Goal: Communication & Community: Ask a question

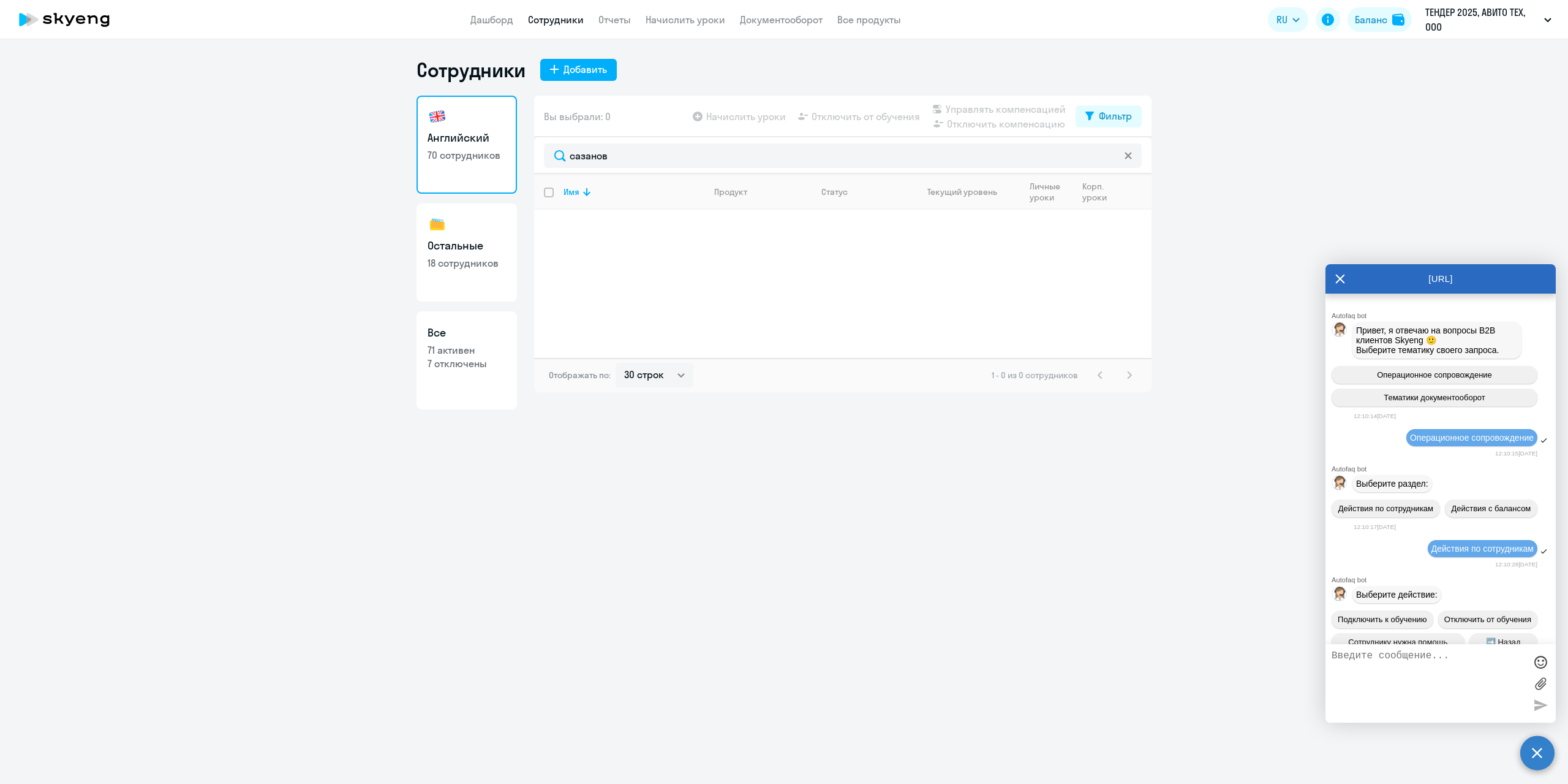
select select "30"
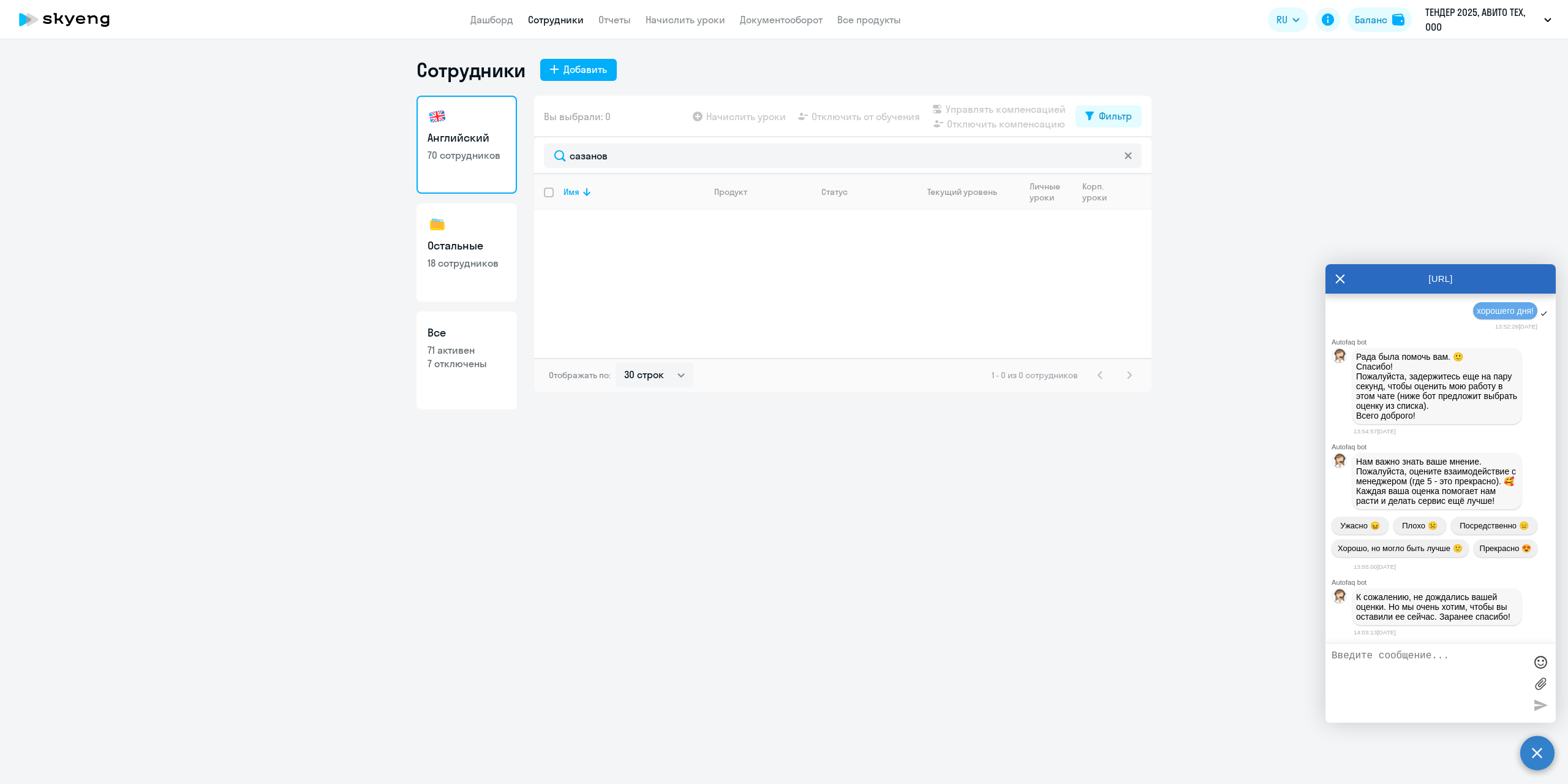
scroll to position [10835, 0]
click at [1343, 282] on icon at bounding box center [1341, 279] width 9 height 9
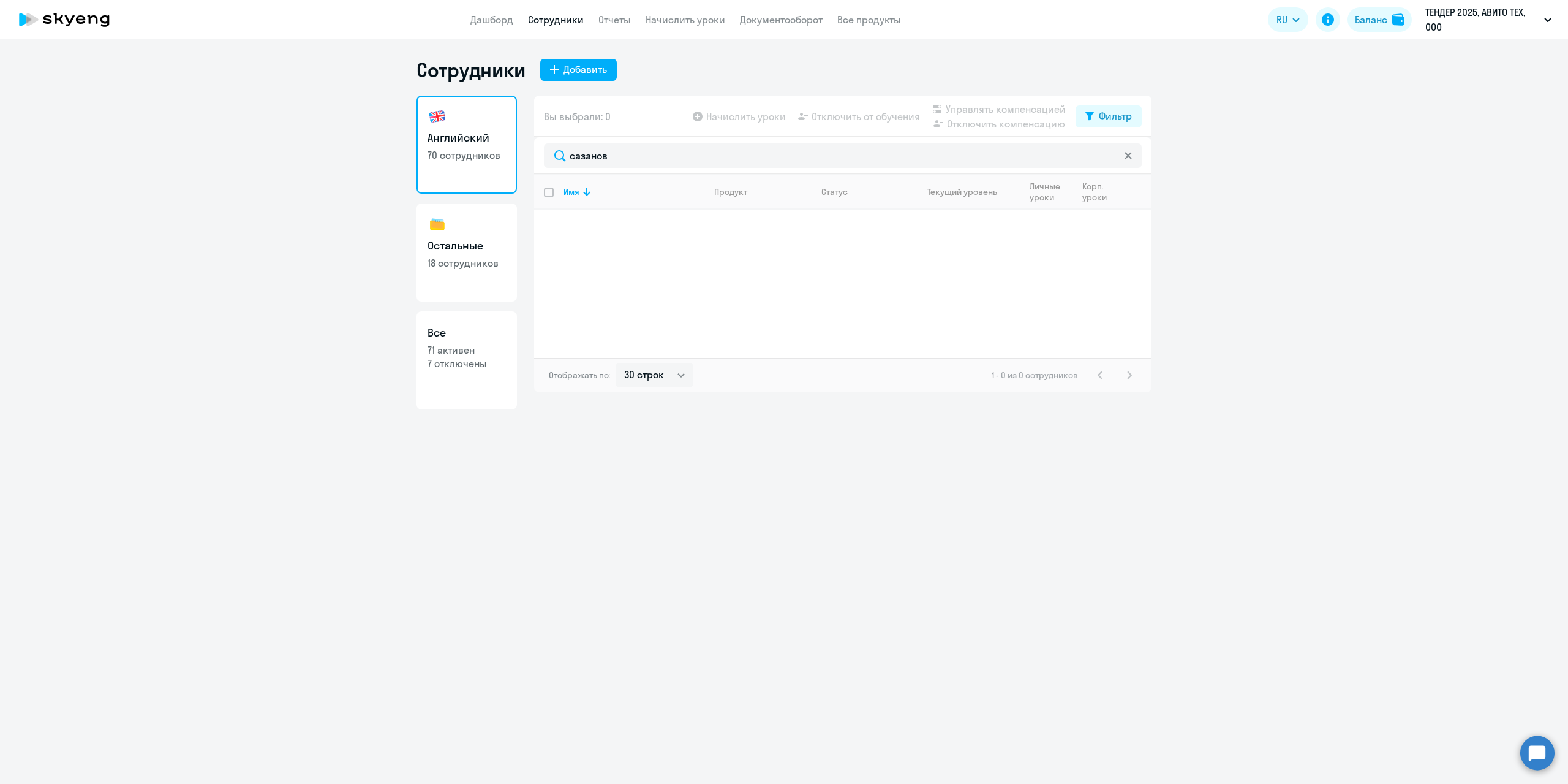
click at [1410, 396] on ng-component "Сотрудники Добавить Английский 70 сотрудников Остальные 18 сотрудников Все 71 а…" at bounding box center [784, 233] width 1568 height 352
click at [1545, 760] on circle at bounding box center [1537, 752] width 34 height 34
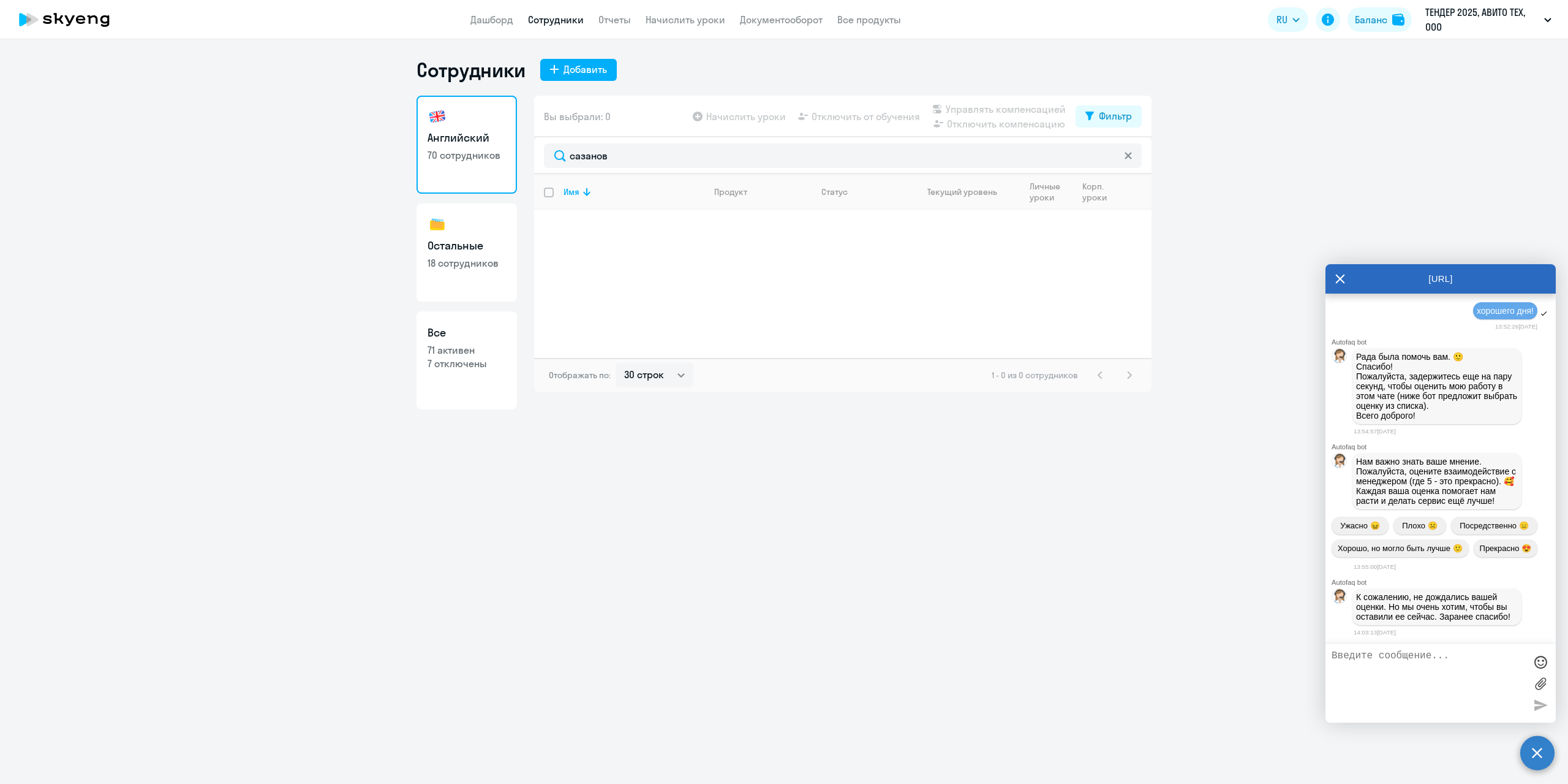
scroll to position [11320, 0]
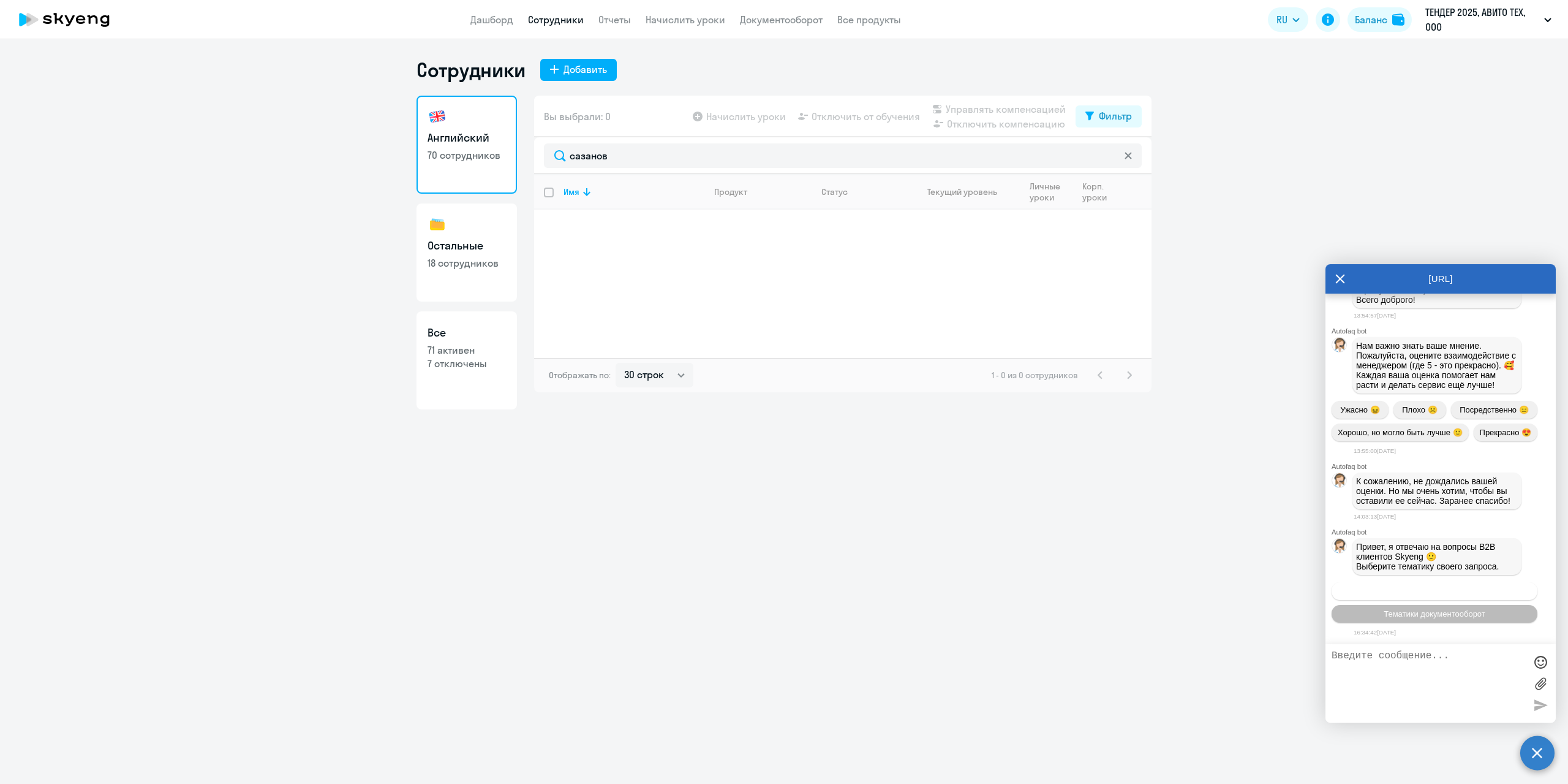
click at [1431, 588] on span "Операционное сопровождение" at bounding box center [1434, 591] width 115 height 9
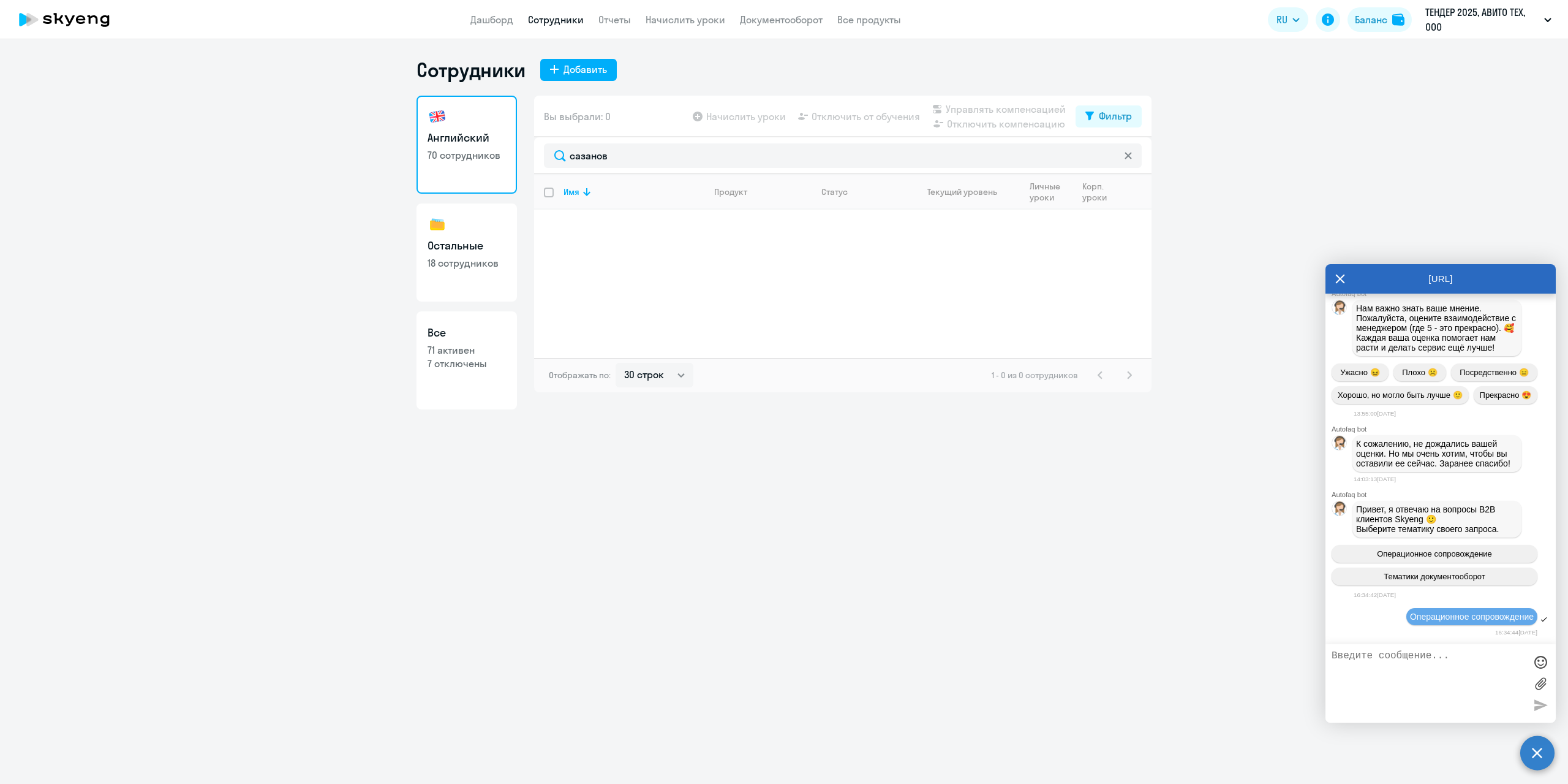
scroll to position [11357, 0]
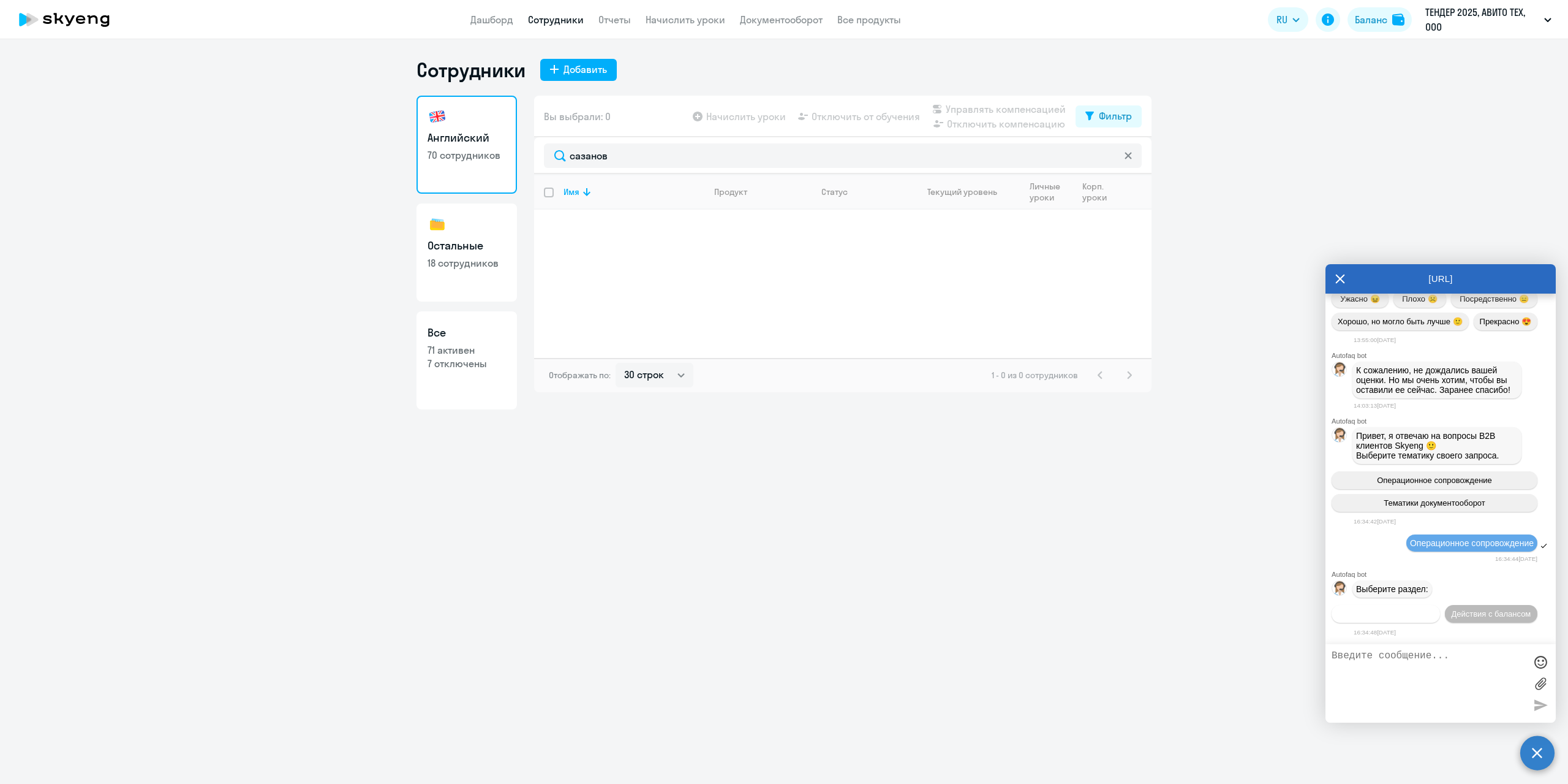
click at [1410, 611] on span "Действия по сотрудникам" at bounding box center [1386, 614] width 95 height 9
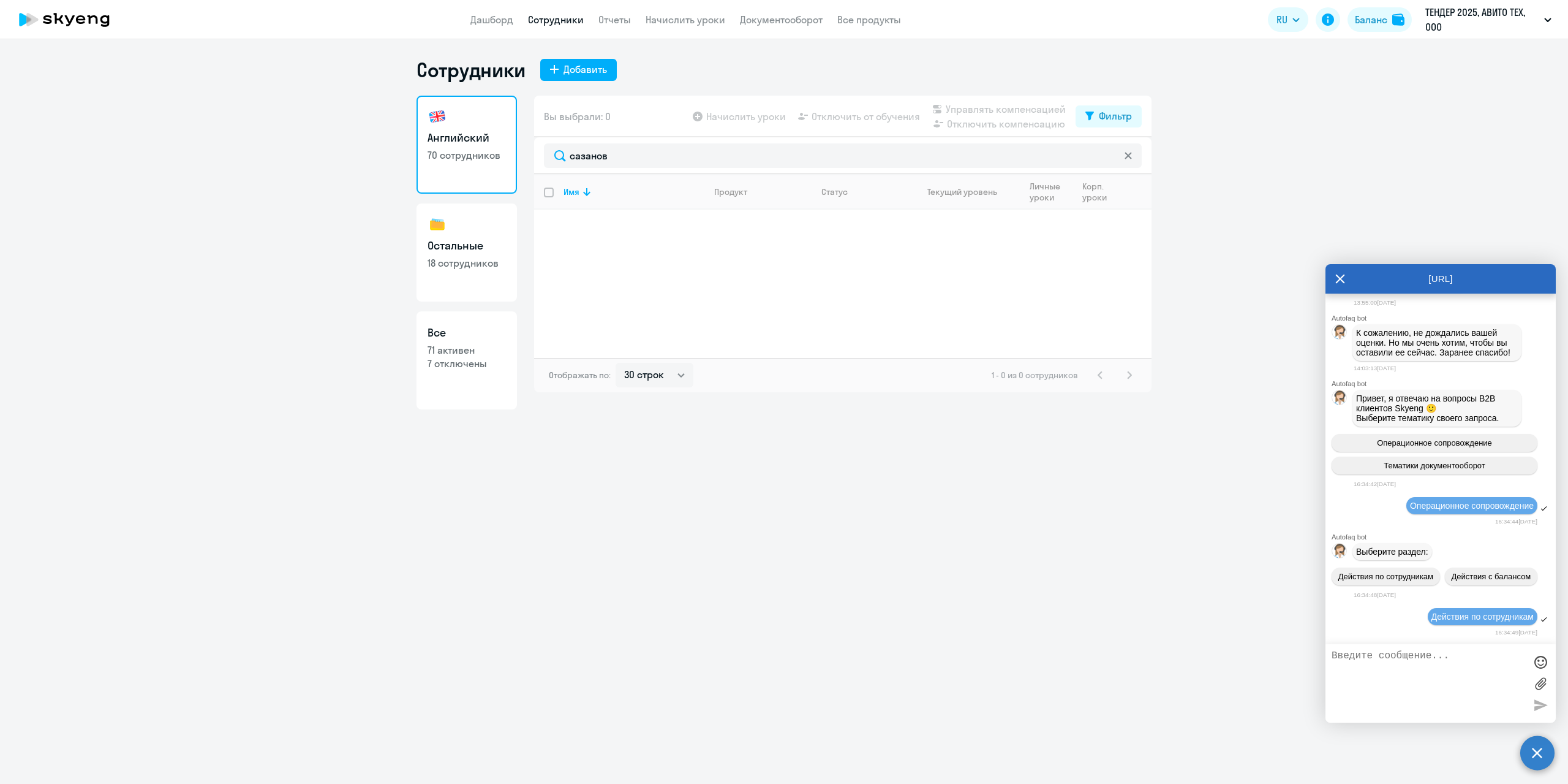
scroll to position [11612, 0]
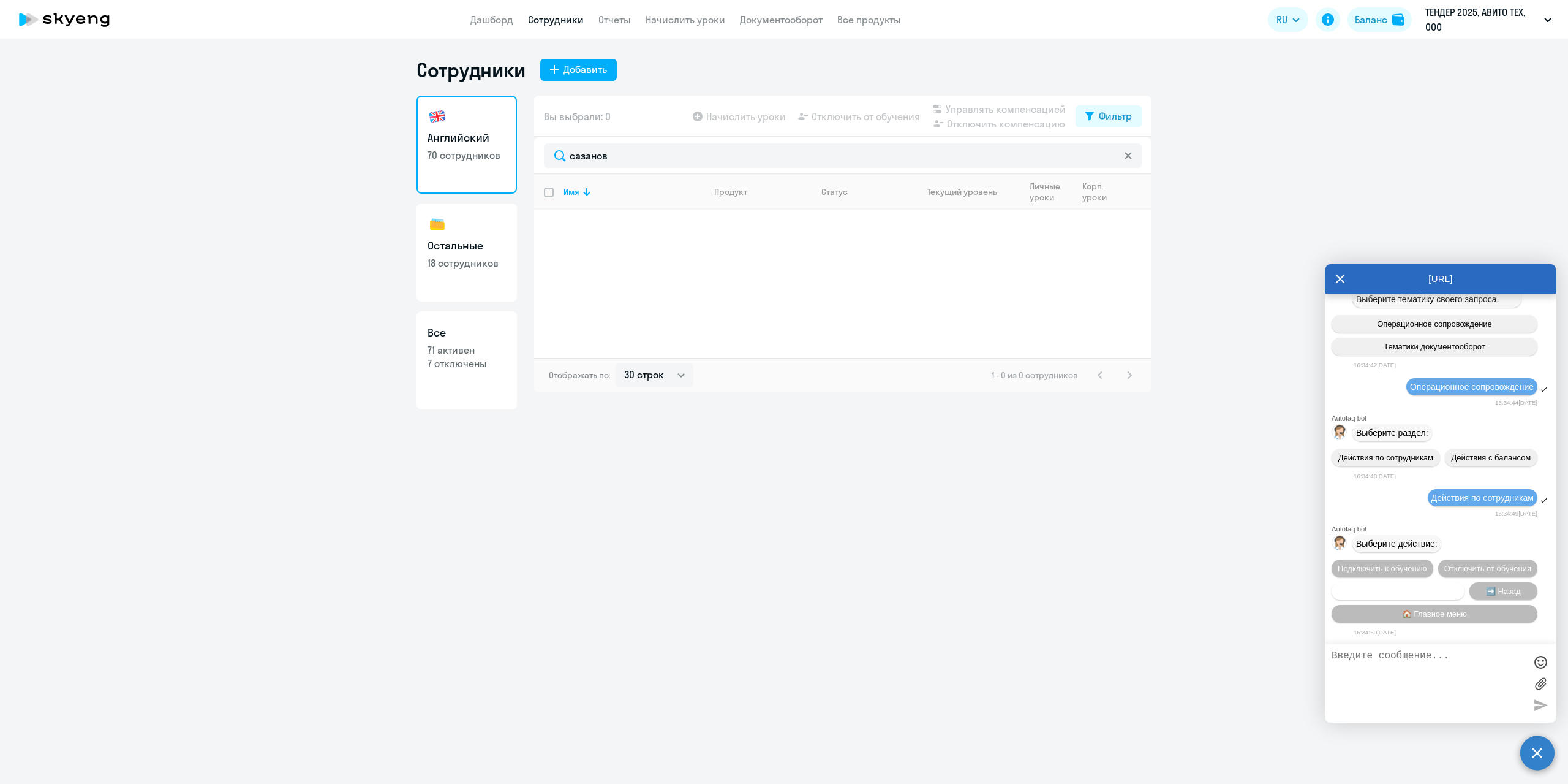
click at [1410, 588] on span "Сотруднику нужна помощь" at bounding box center [1398, 591] width 99 height 9
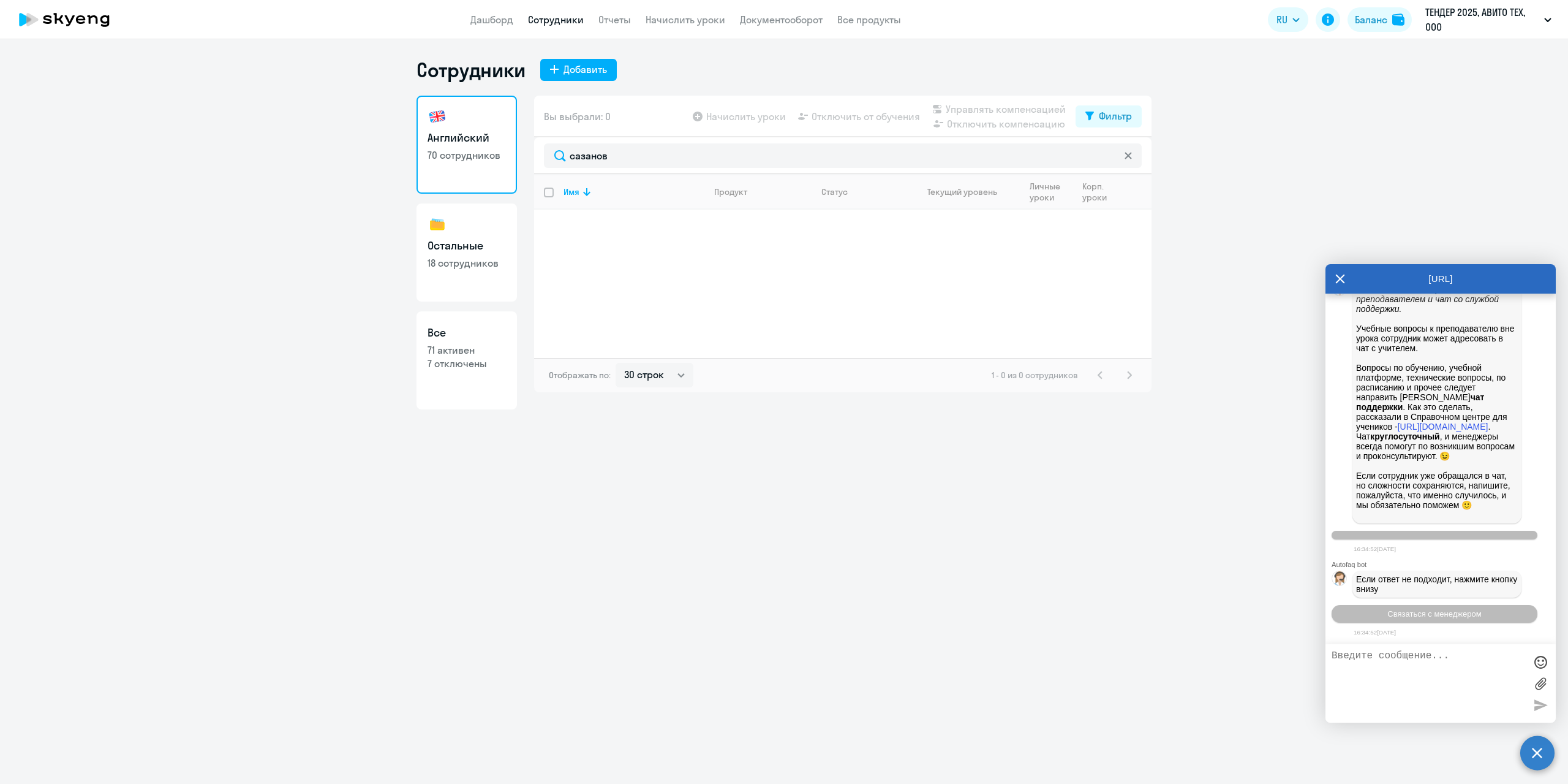
scroll to position [12036, 0]
click at [1412, 669] on textarea at bounding box center [1428, 683] width 194 height 66
click at [1450, 606] on button "Связаться с менеджером" at bounding box center [1434, 613] width 206 height 18
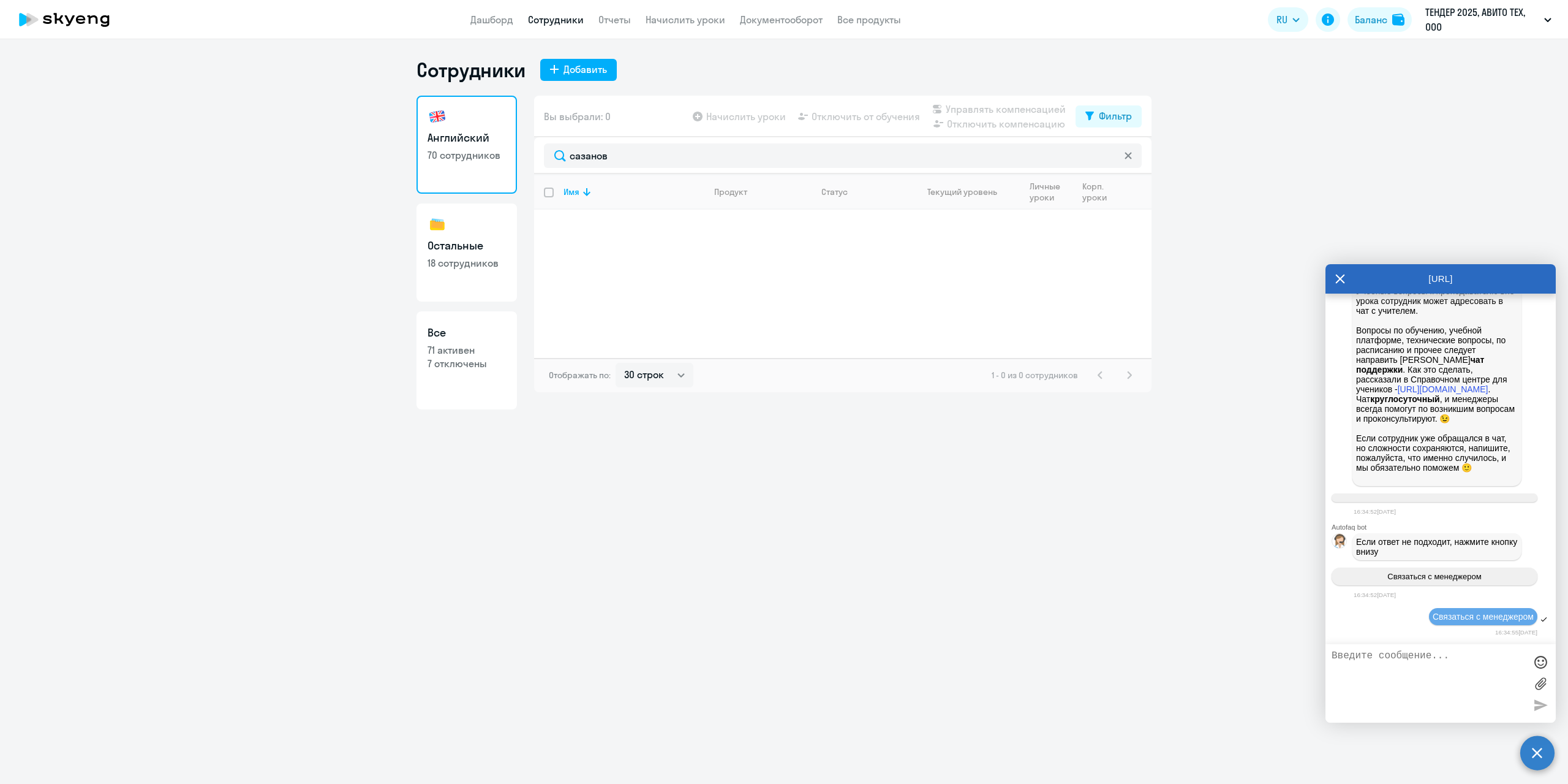
scroll to position [12073, 0]
click at [1393, 669] on textarea at bounding box center [1428, 683] width 194 height 66
paste textarea "[EMAIL_ADDRESS][DOMAIN_NAME] Mattermost mamaltseva Телефон [PHONE_NUMBER]"
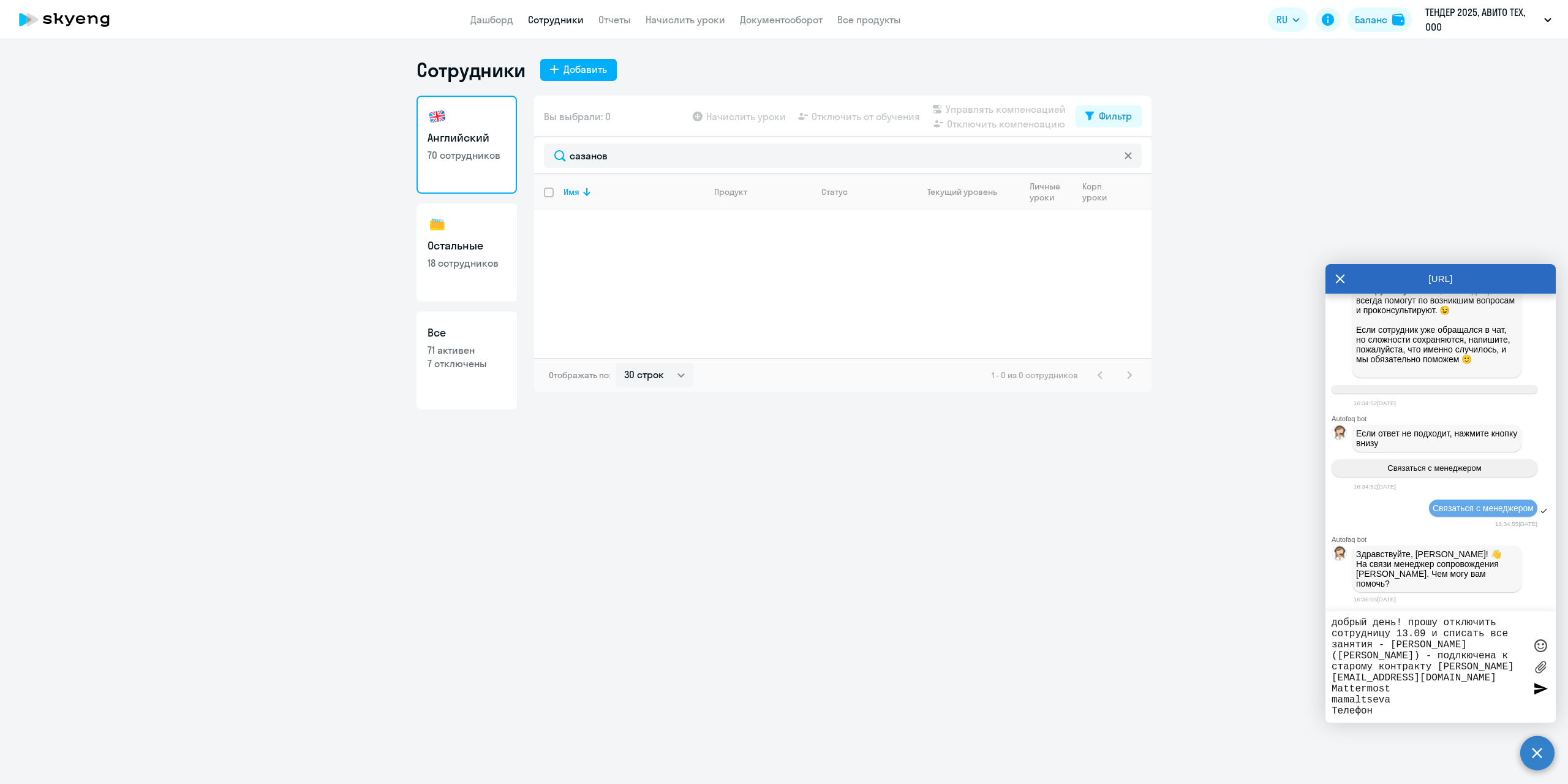
scroll to position [12175, 0]
drag, startPoint x: 1376, startPoint y: 695, endPoint x: 1340, endPoint y: 684, distance: 37.6
click at [1340, 684] on textarea "добрый день! прошу отключить сотрудницу 13.09 и списать все занятия - [PERSON_N…" at bounding box center [1428, 666] width 194 height 99
click at [1388, 695] on textarea "добрый день! прошу отключить сотрудницу 13.09 и списать все занятия - [PERSON_N…" at bounding box center [1428, 666] width 194 height 99
drag, startPoint x: 1377, startPoint y: 701, endPoint x: 1322, endPoint y: 676, distance: 60.4
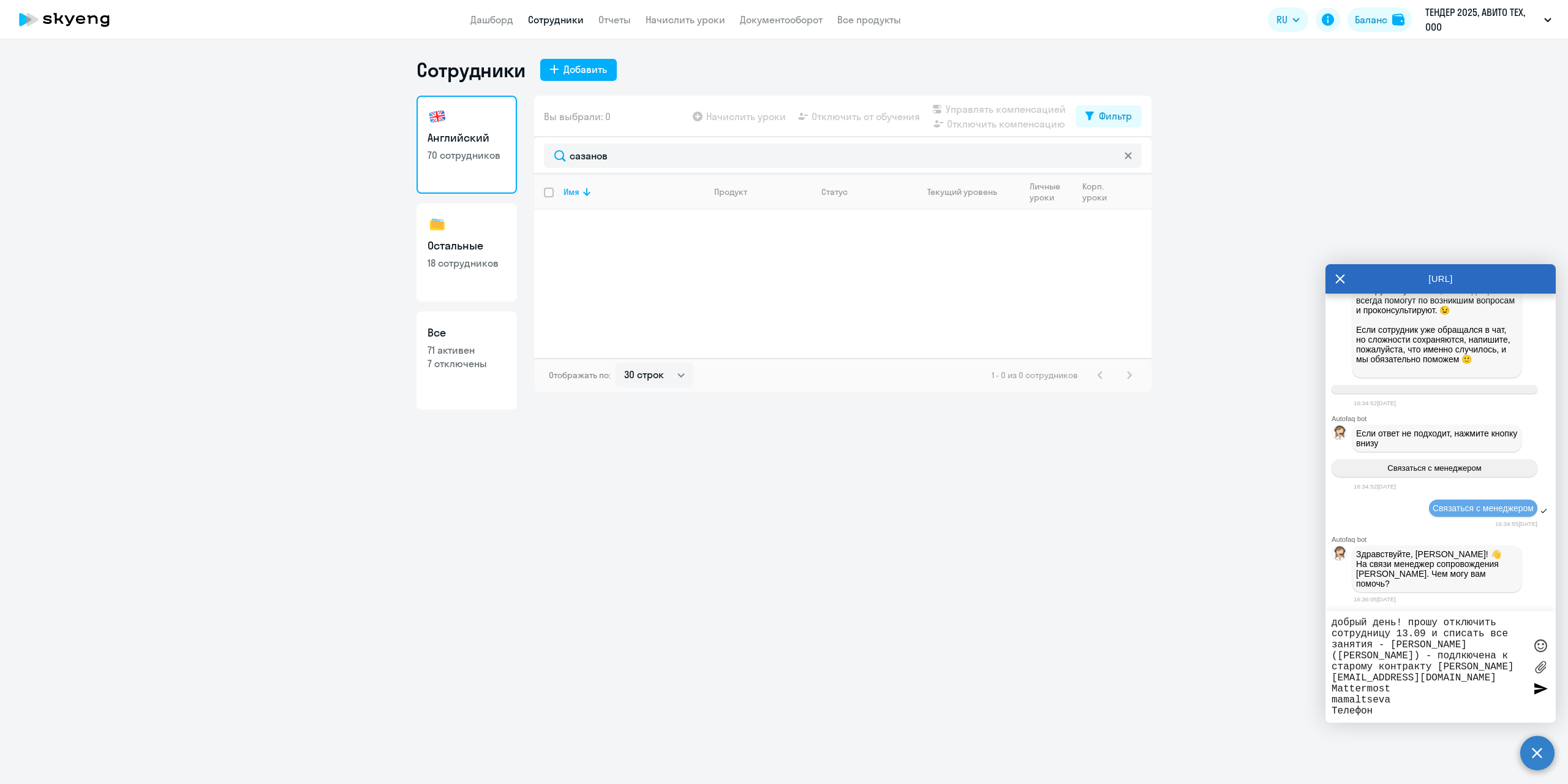
click at [1322, 676] on body "Дашборд Сотрудники Отчеты Начислить уроки Документооборот Все продукты Дашборд …" at bounding box center [784, 392] width 1568 height 784
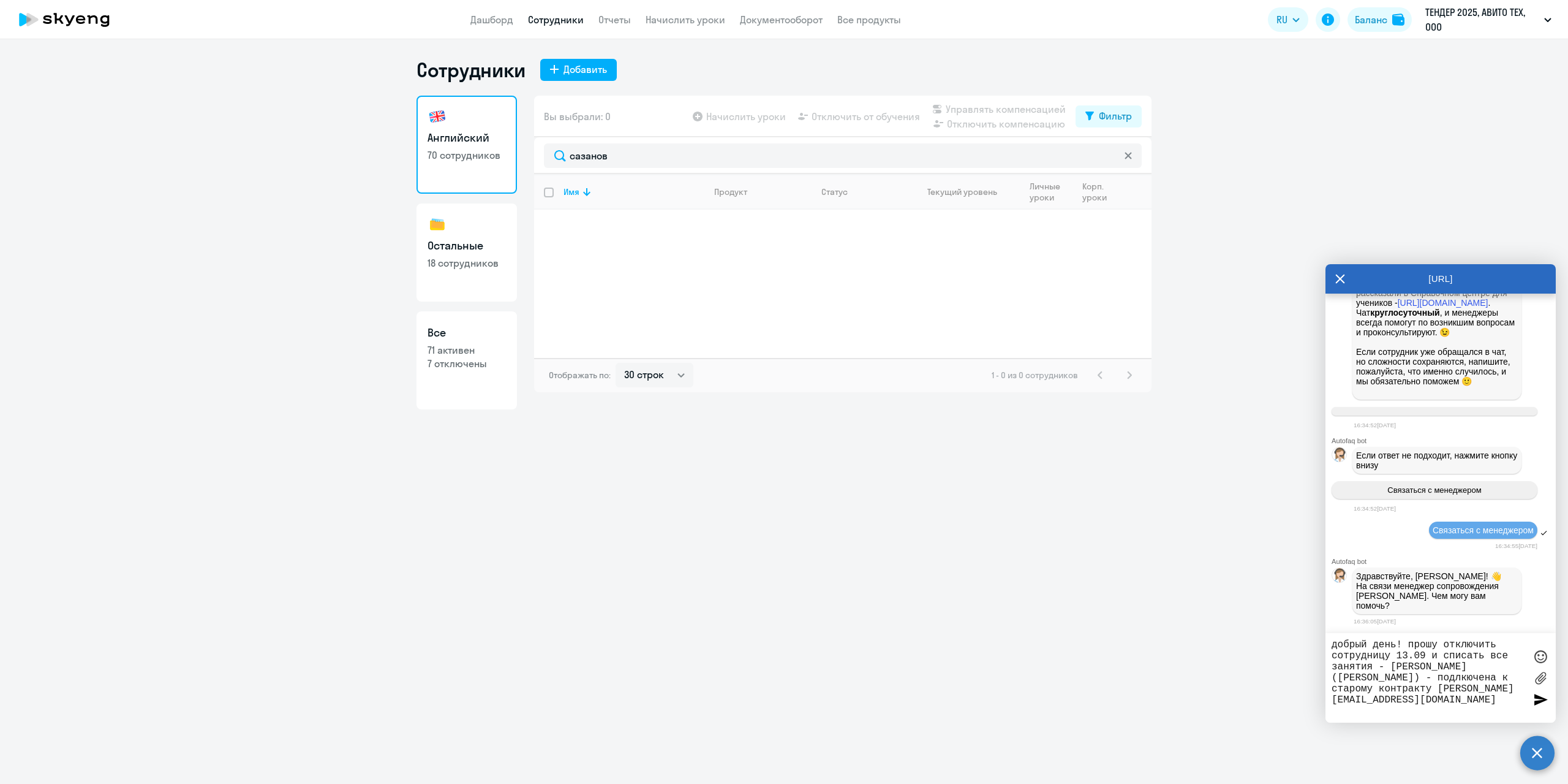
click at [1332, 710] on textarea "добрый день! прошу отключить сотрудницу 13.09 и списать все занятия - [PERSON_N…" at bounding box center [1428, 677] width 194 height 77
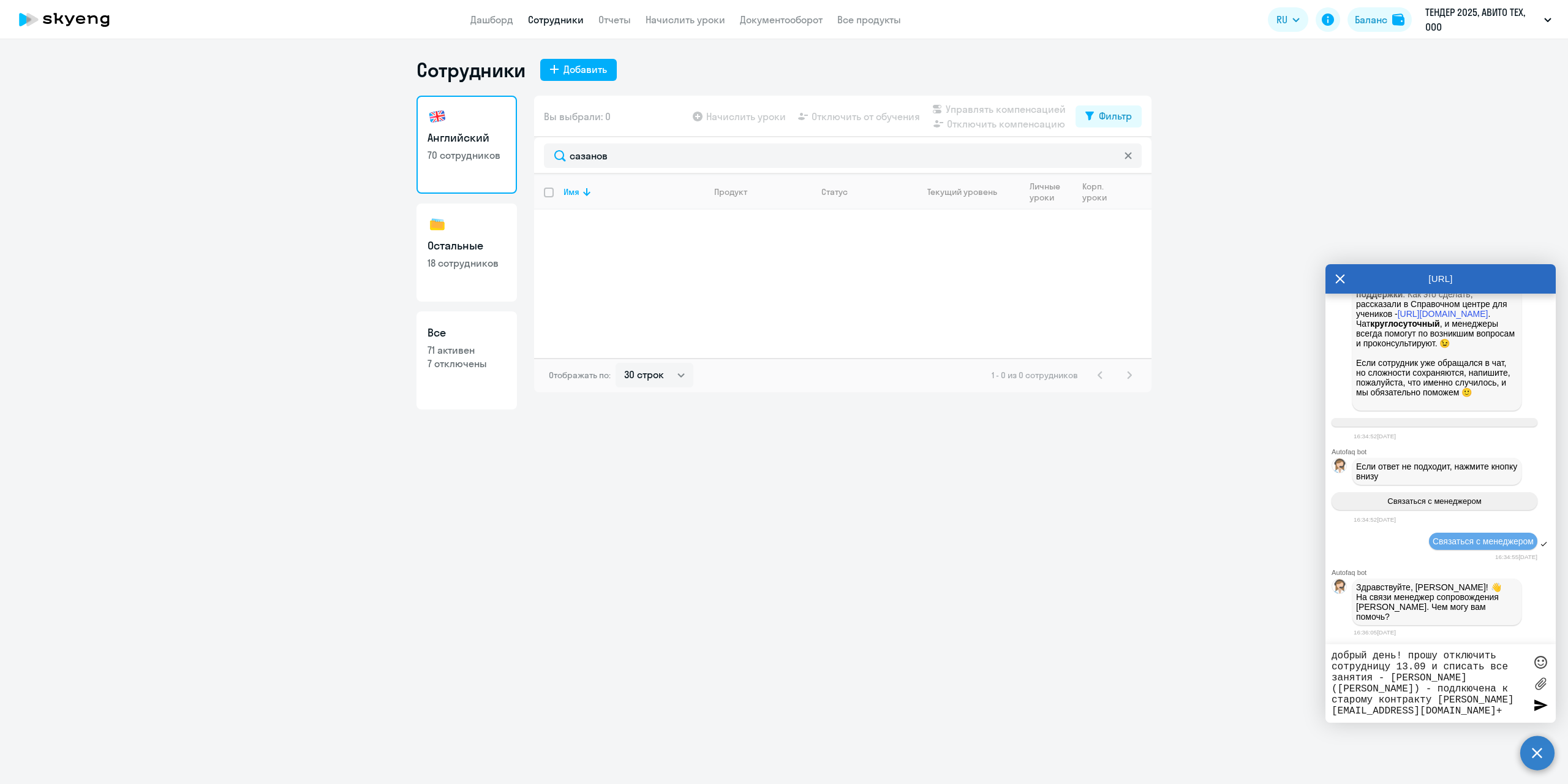
type textarea "добрый день! прошу отключить сотрудницу 13.09 и списать все занятия - [PERSON_N…"
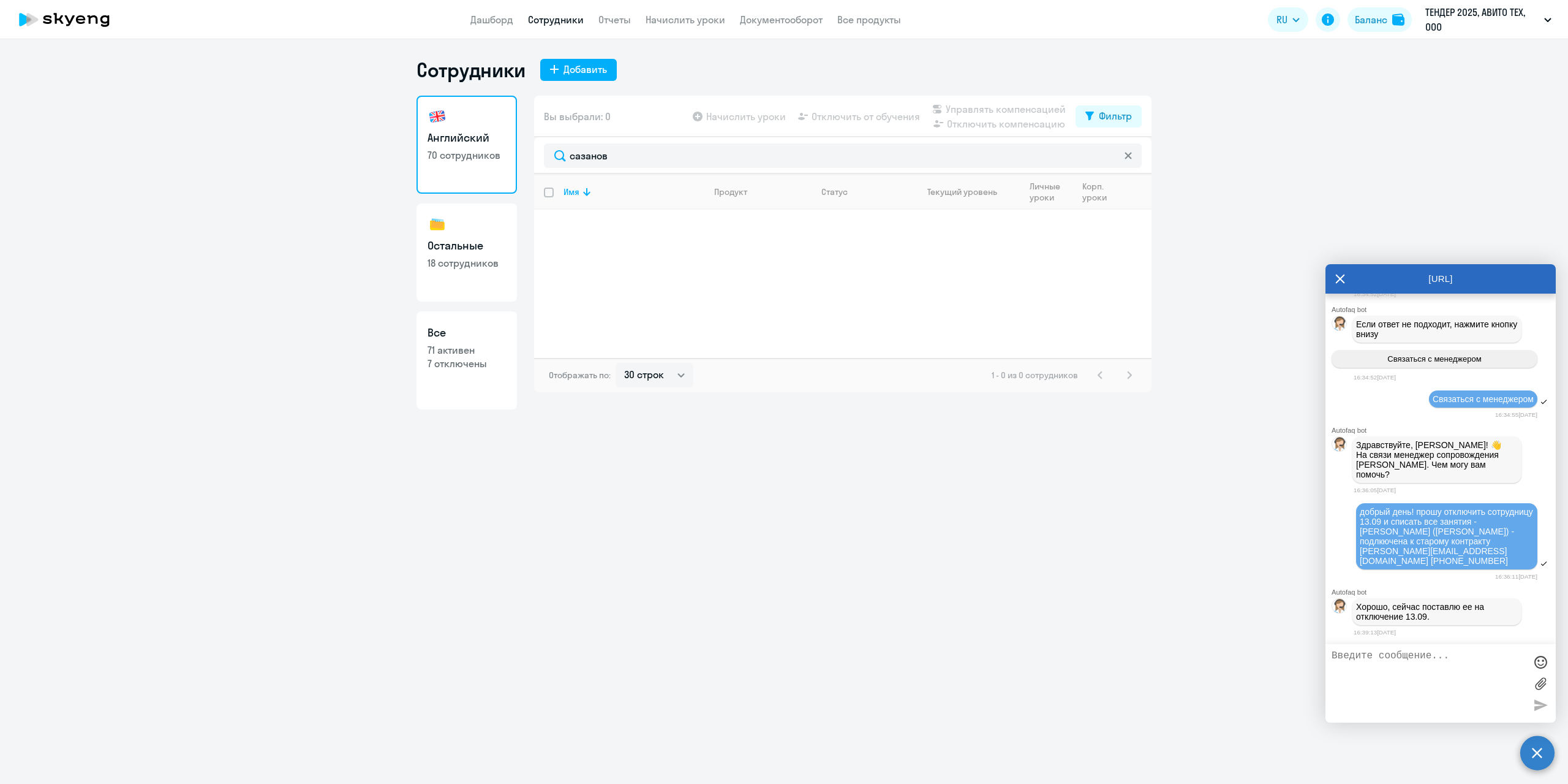
scroll to position [12274, 0]
click at [1420, 667] on textarea at bounding box center [1428, 683] width 194 height 66
type textarea "спасибо!"
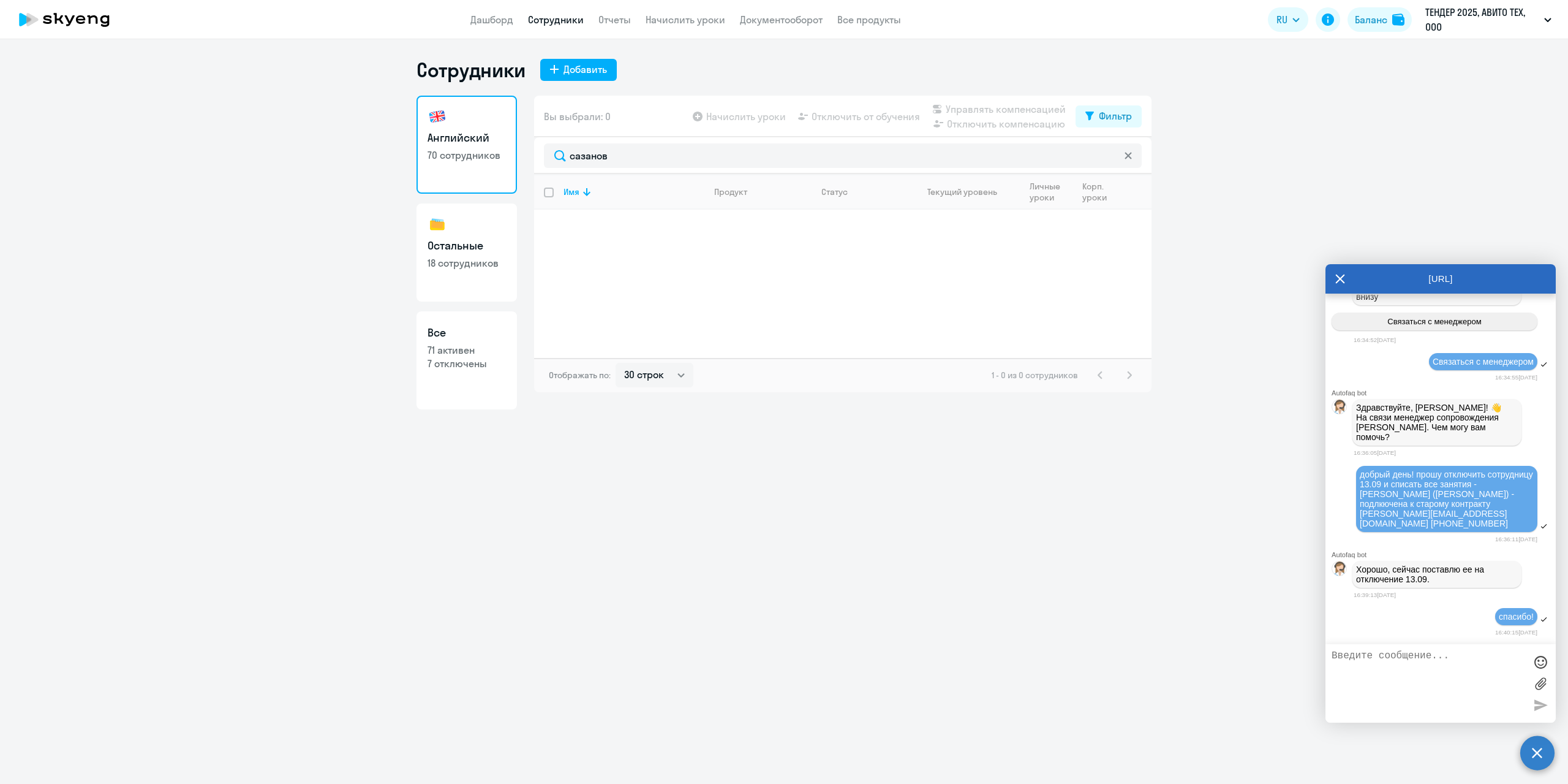
click at [182, 380] on ng-component "Сотрудники Добавить Английский 70 сотрудников Остальные 18 сотрудников Все 71 а…" at bounding box center [784, 233] width 1568 height 352
